Goal: Entertainment & Leisure: Consume media (video, audio)

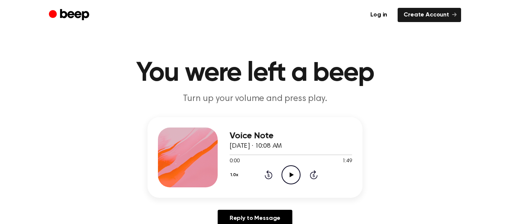
click at [295, 177] on icon "Play Audio" at bounding box center [290, 174] width 19 height 19
click at [289, 171] on icon "Pause Audio" at bounding box center [290, 174] width 19 height 19
click at [290, 174] on icon at bounding box center [291, 174] width 4 height 5
click at [290, 174] on icon "Pause Audio" at bounding box center [290, 174] width 19 height 19
click at [289, 175] on icon at bounding box center [291, 174] width 4 height 5
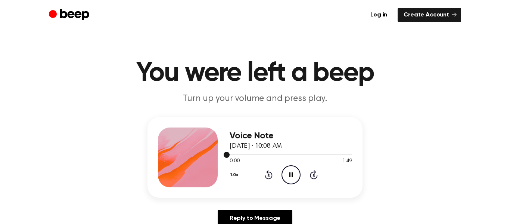
click at [236, 154] on div at bounding box center [290, 154] width 122 height 6
click at [287, 171] on icon "Play Audio" at bounding box center [290, 174] width 19 height 19
click at [238, 154] on div at bounding box center [290, 154] width 122 height 1
click at [245, 153] on div at bounding box center [290, 154] width 122 height 6
click at [294, 167] on icon "Play Audio" at bounding box center [290, 174] width 19 height 19
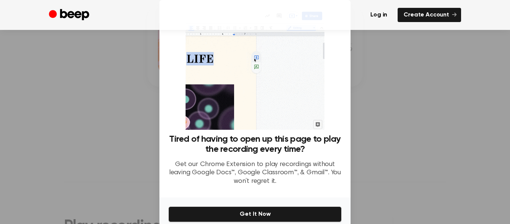
scroll to position [46, 0]
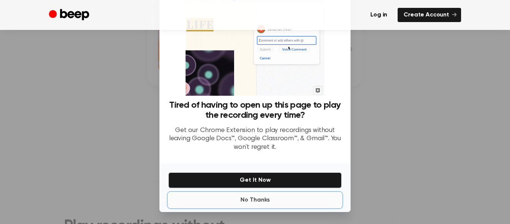
click at [254, 204] on button "No Thanks" at bounding box center [254, 199] width 173 height 15
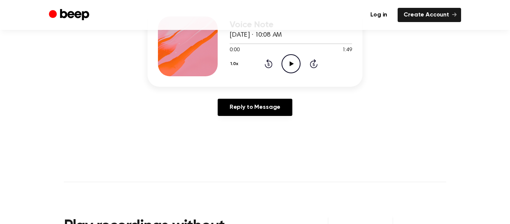
click at [290, 68] on icon "Play Audio" at bounding box center [290, 63] width 19 height 19
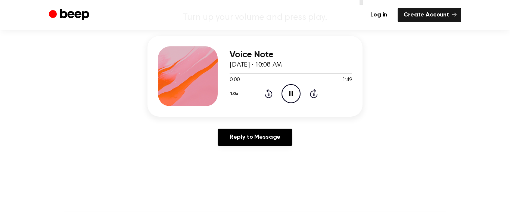
scroll to position [37, 0]
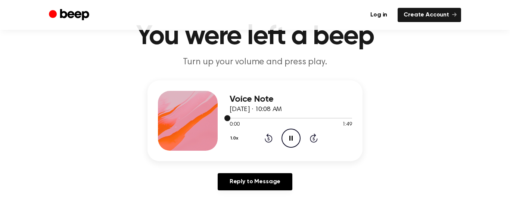
click at [251, 118] on div at bounding box center [290, 118] width 122 height 6
click at [255, 119] on div at bounding box center [290, 118] width 122 height 6
click at [259, 118] on div at bounding box center [290, 118] width 122 height 6
click at [263, 118] on div at bounding box center [290, 118] width 122 height 1
click at [290, 130] on icon "Pause Audio" at bounding box center [290, 137] width 19 height 19
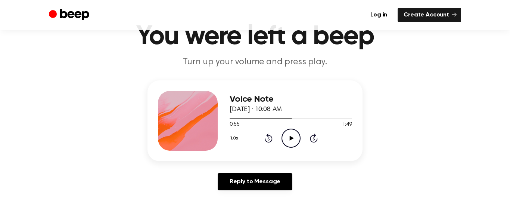
click at [288, 133] on icon "Play Audio" at bounding box center [290, 137] width 19 height 19
click at [289, 134] on icon "Pause Audio" at bounding box center [290, 137] width 19 height 19
click at [288, 139] on icon "Play Audio" at bounding box center [290, 137] width 19 height 19
click at [294, 138] on icon "Pause Audio" at bounding box center [290, 137] width 19 height 19
click at [283, 135] on icon "Play Audio" at bounding box center [290, 137] width 19 height 19
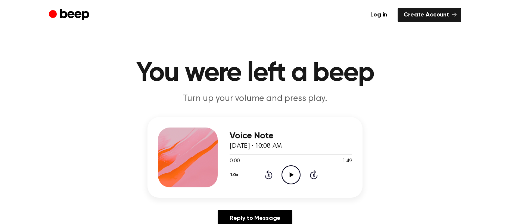
click at [293, 176] on icon "Play Audio" at bounding box center [290, 174] width 19 height 19
click at [289, 171] on icon "Pause Audio" at bounding box center [290, 174] width 19 height 19
click at [290, 178] on icon "Play Audio" at bounding box center [290, 174] width 19 height 19
click at [290, 172] on icon at bounding box center [290, 174] width 3 height 5
click at [285, 170] on icon "Play Audio" at bounding box center [290, 174] width 19 height 19
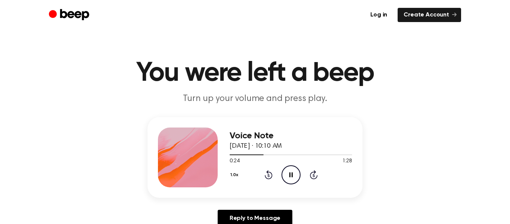
click at [285, 170] on icon "Pause Audio" at bounding box center [290, 174] width 19 height 19
click at [294, 169] on icon "Play Audio" at bounding box center [290, 174] width 19 height 19
click at [296, 177] on icon "Play Audio" at bounding box center [290, 174] width 19 height 19
